Goal: Find specific page/section

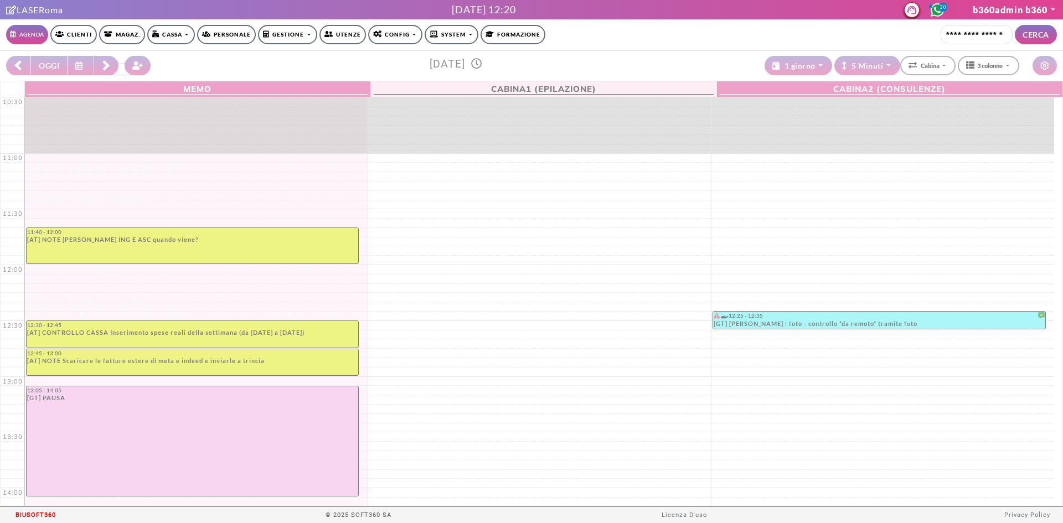
select select "*********"
click at [394, 39] on link "Config" at bounding box center [395, 34] width 54 height 19
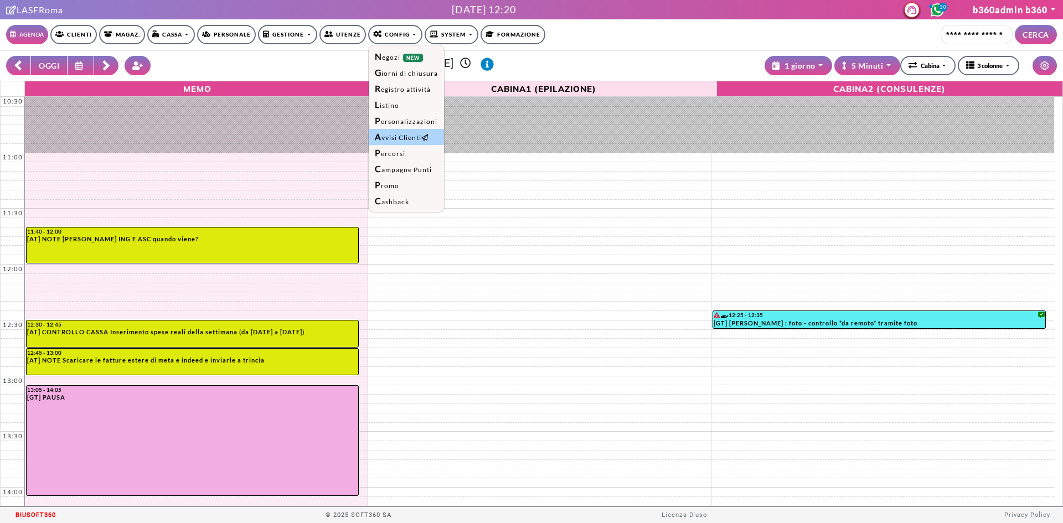
click at [415, 135] on link "Avvisi Clienti" at bounding box center [406, 137] width 75 height 16
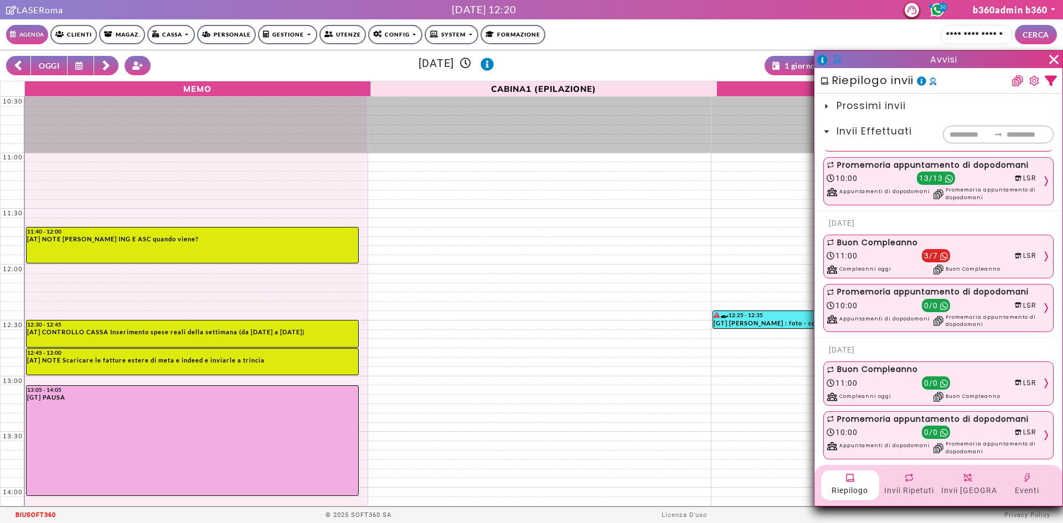
scroll to position [1511, 0]
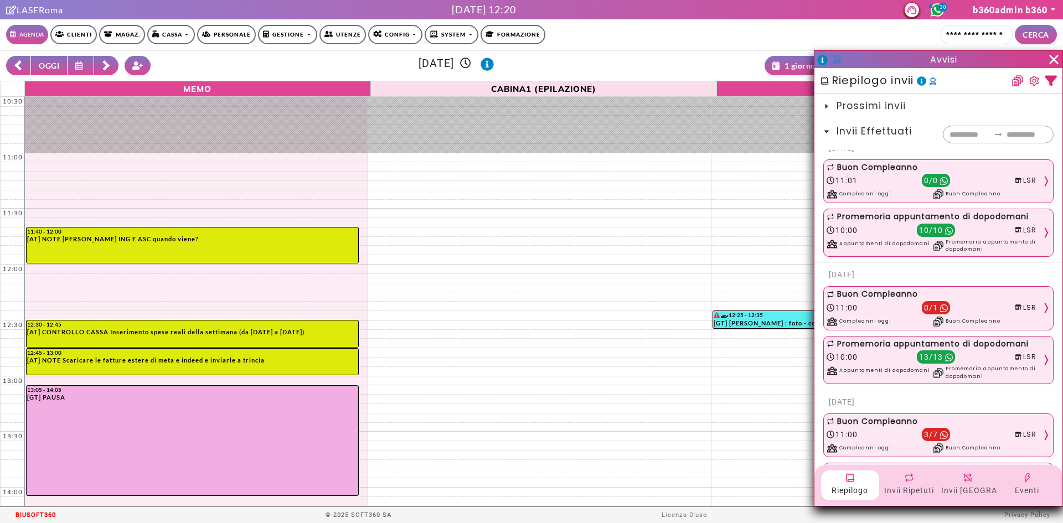
click at [867, 135] on span "Invii Effettuati" at bounding box center [874, 131] width 75 height 13
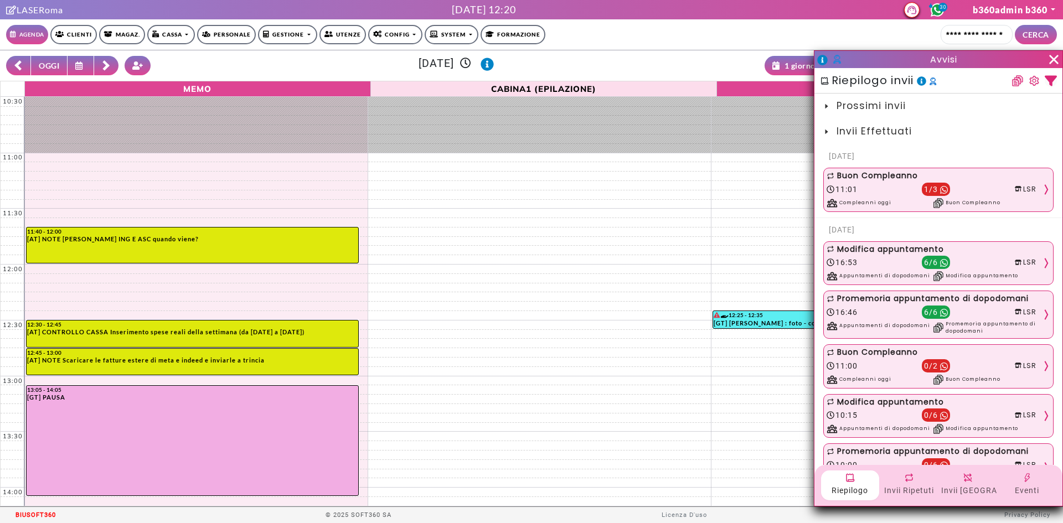
scroll to position [0, 0]
